Goal: Transaction & Acquisition: Subscribe to service/newsletter

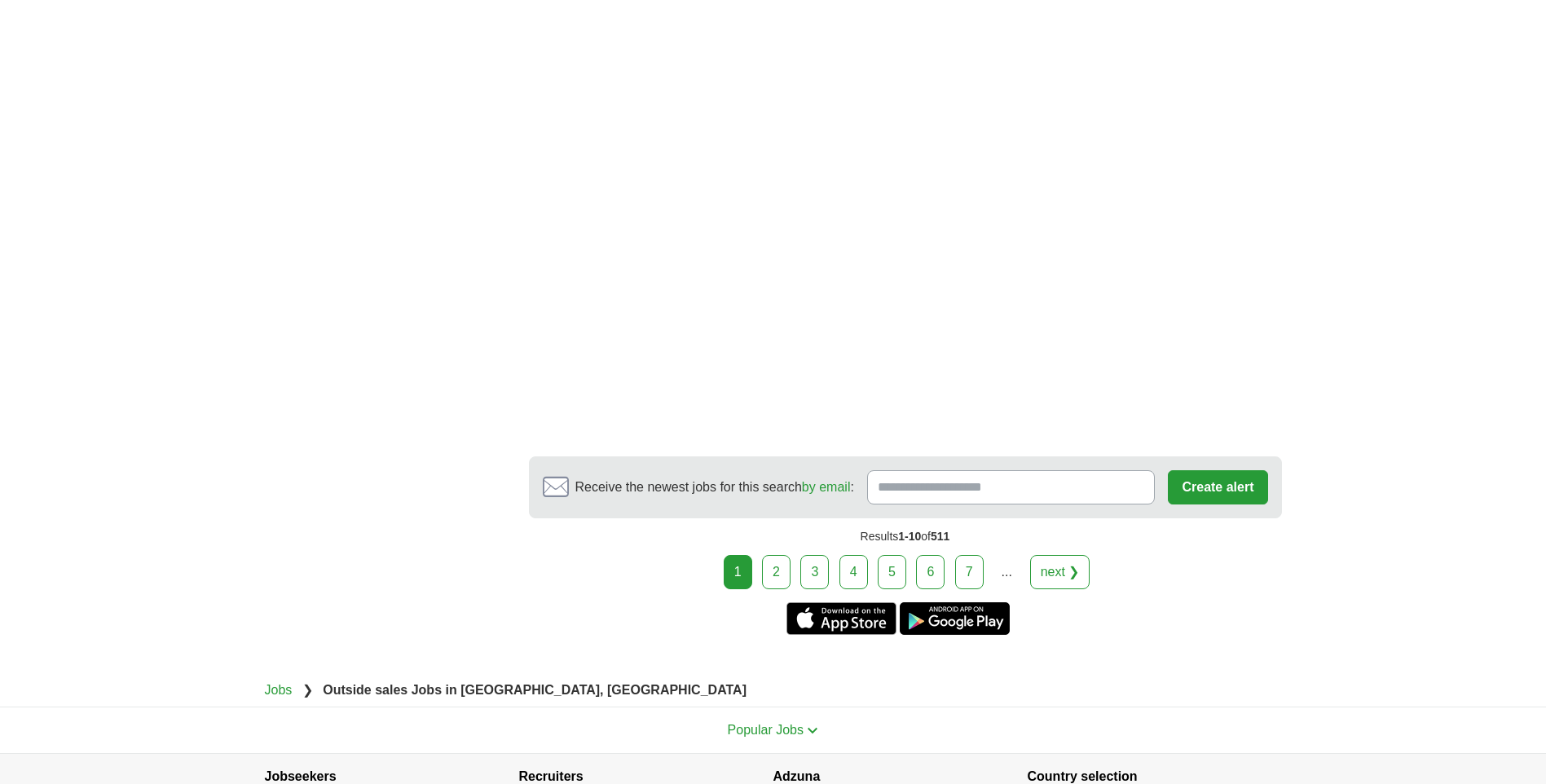
scroll to position [2608, 0]
click at [774, 575] on link "2" at bounding box center [776, 571] width 29 height 34
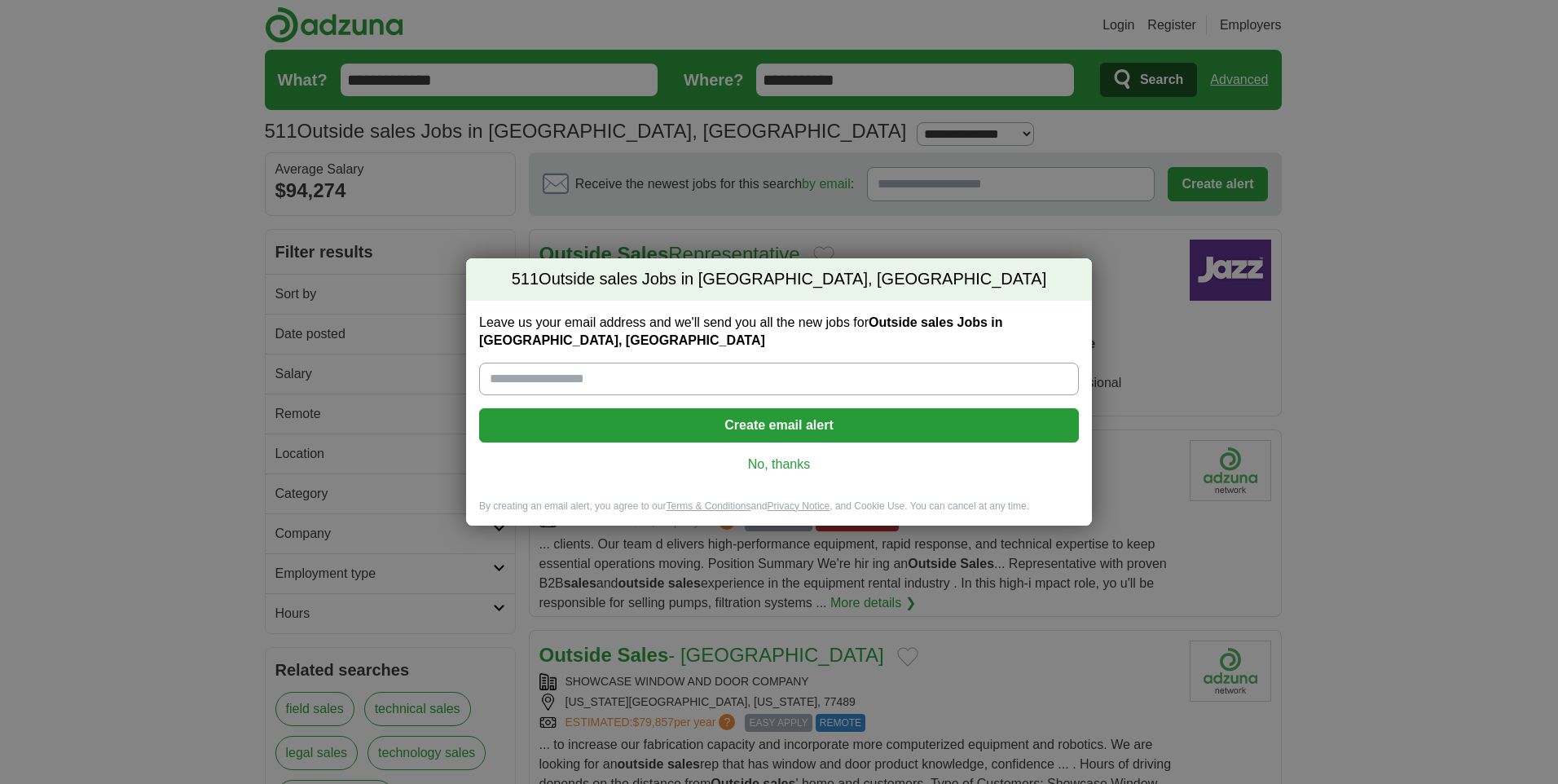
click at [739, 362] on input "Leave us your email address and we'll send you all the new jobs for Outside sal…" at bounding box center [779, 378] width 600 height 32
type input "**********"
click at [753, 424] on button "Create email alert" at bounding box center [779, 425] width 600 height 34
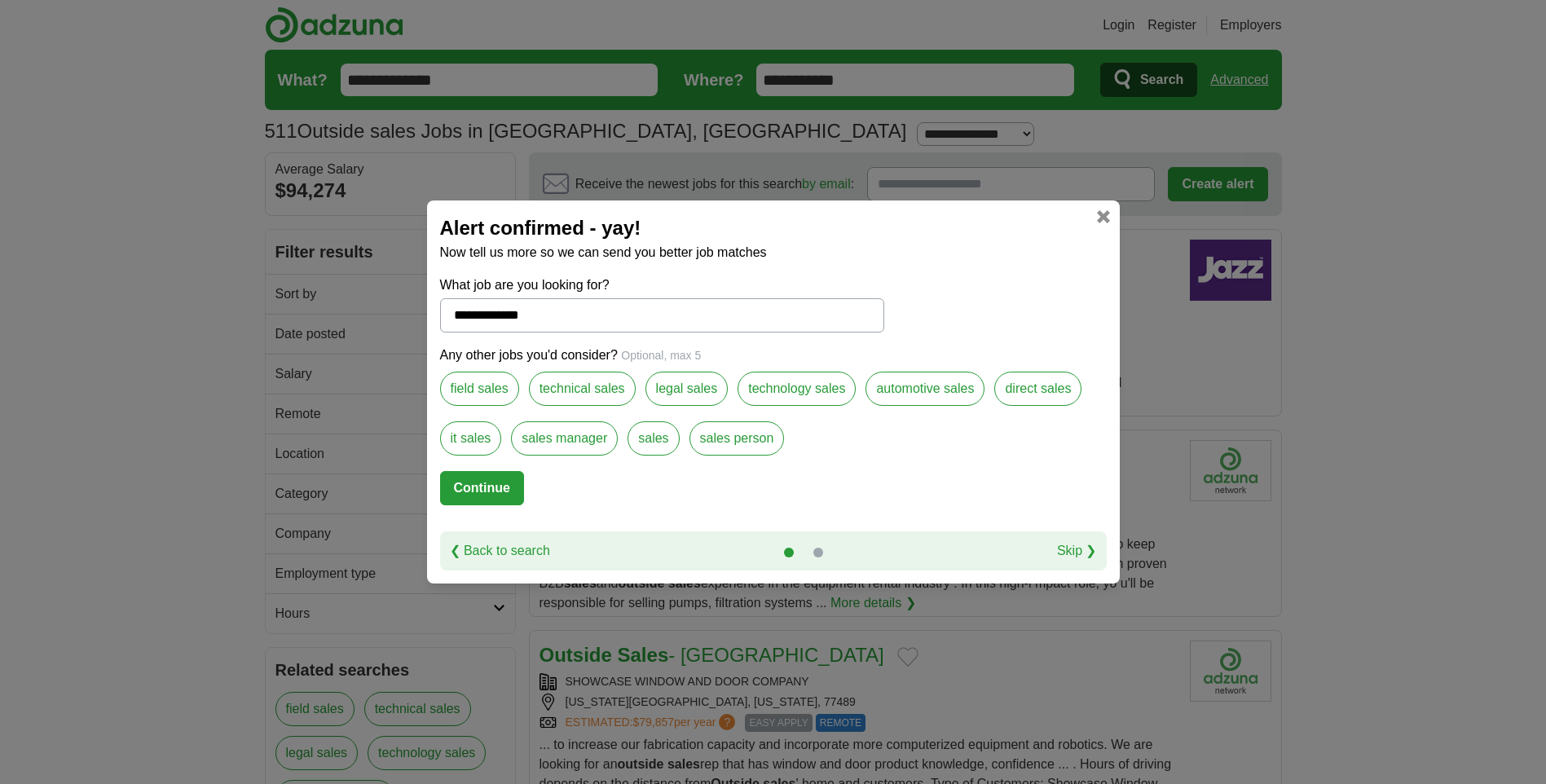
click at [713, 439] on label "sales person" at bounding box center [737, 438] width 95 height 34
click at [476, 481] on button "Continue" at bounding box center [482, 487] width 84 height 34
select select "*"
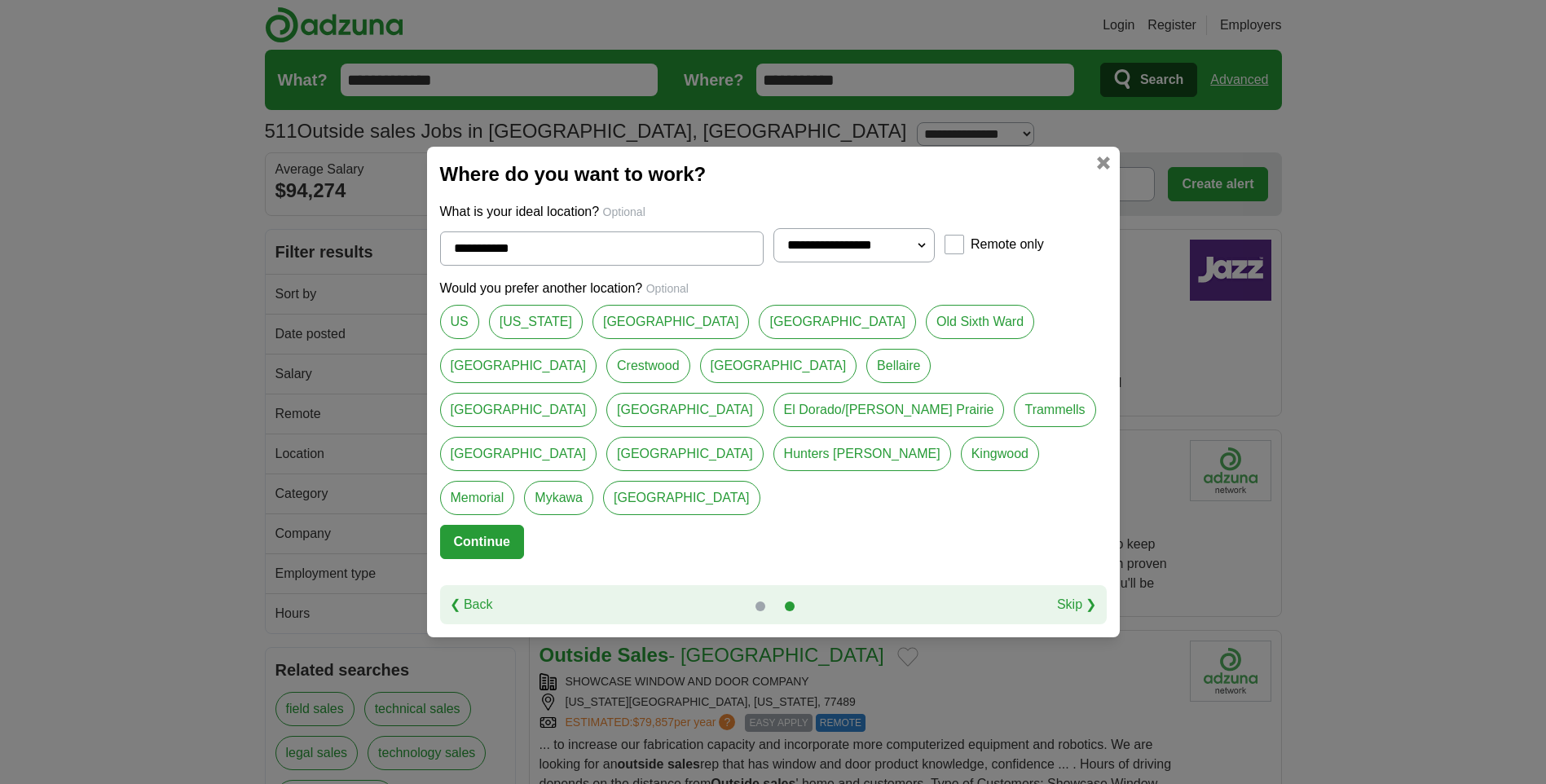
click at [479, 525] on button "Continue" at bounding box center [482, 541] width 84 height 34
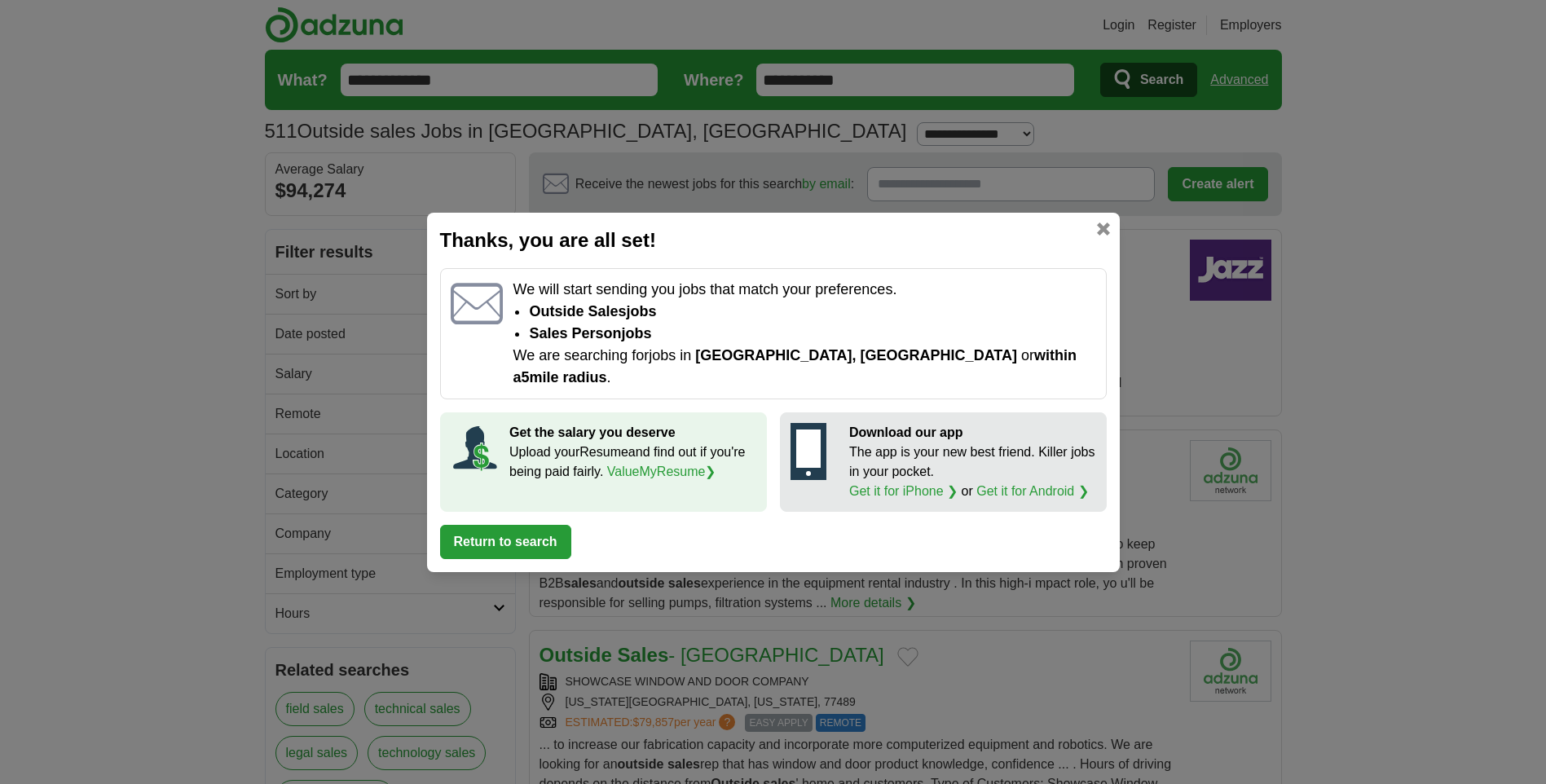
click at [517, 525] on button "Return to search" at bounding box center [506, 541] width 132 height 34
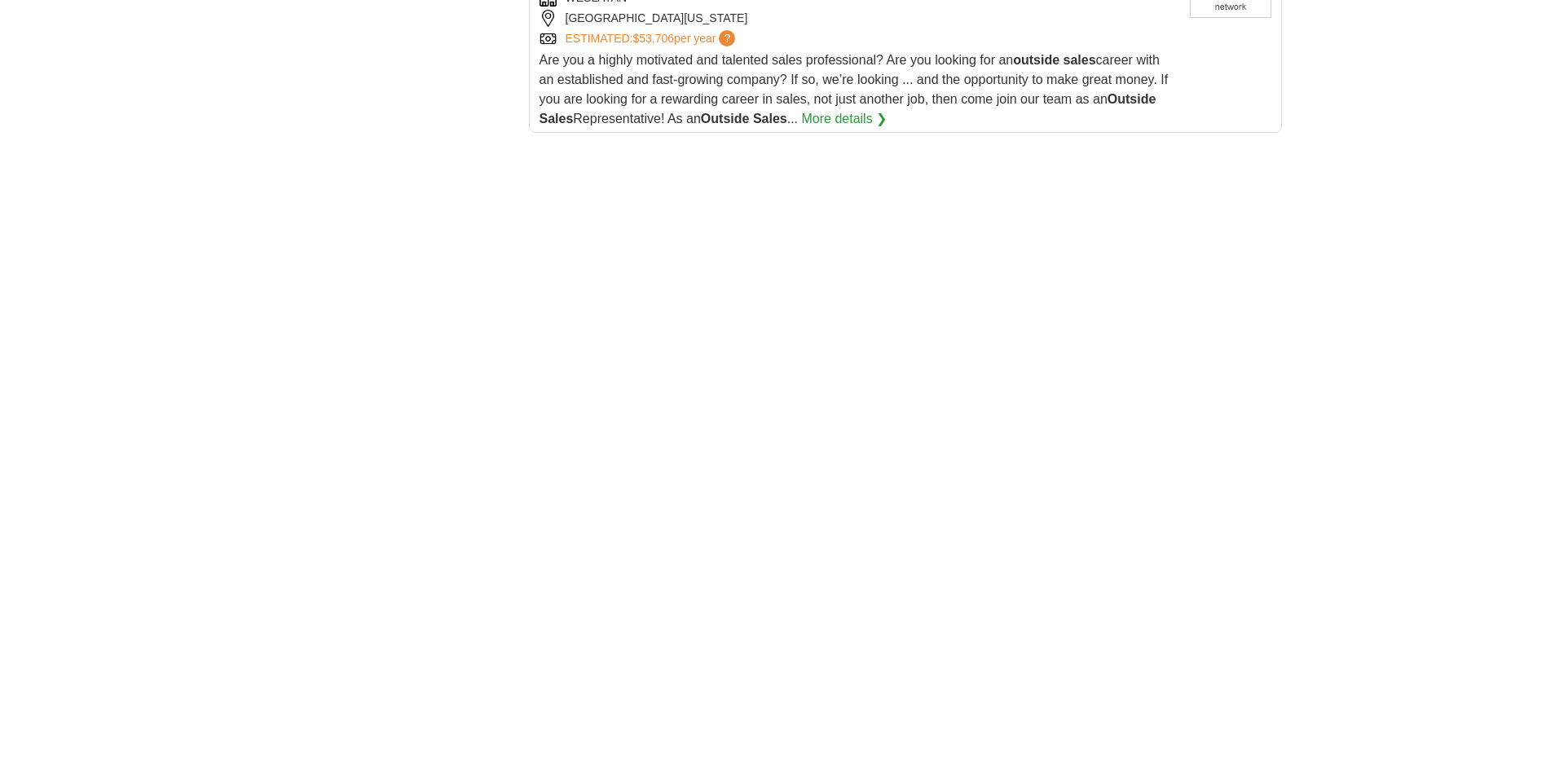
scroll to position [2363, 0]
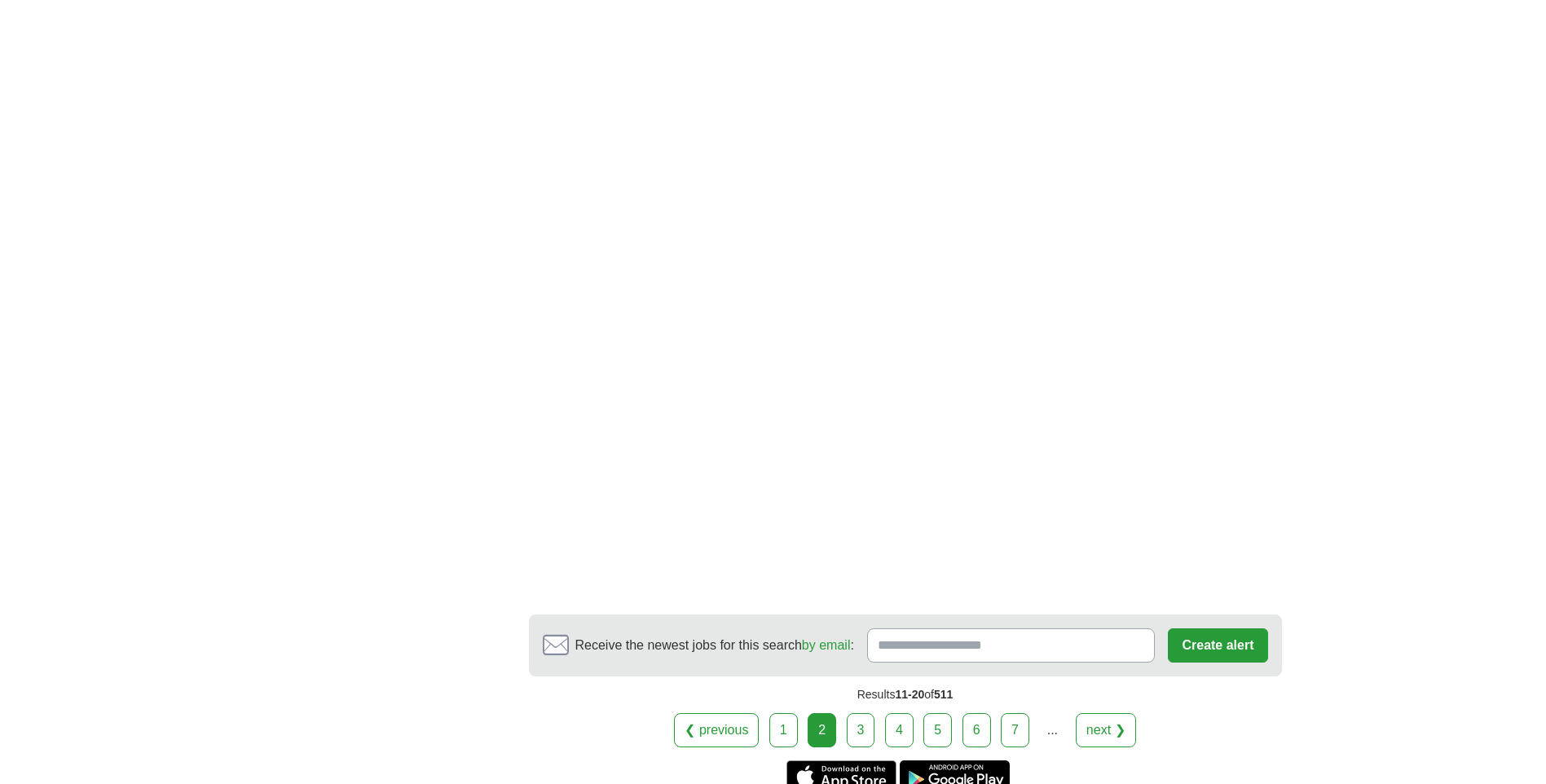
click at [866, 713] on link "3" at bounding box center [861, 729] width 29 height 34
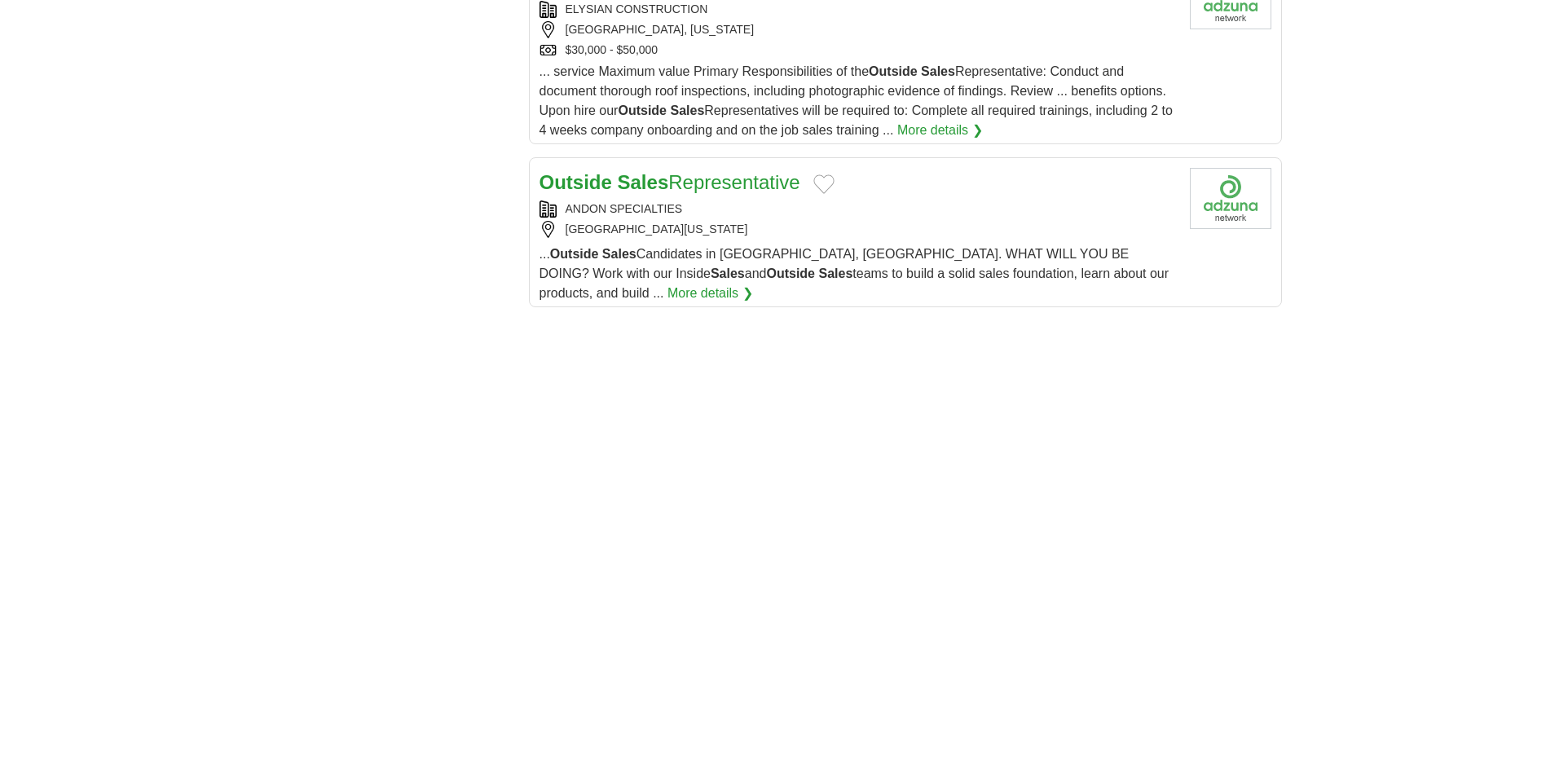
scroll to position [2118, 0]
